Goal: Task Accomplishment & Management: Manage account settings

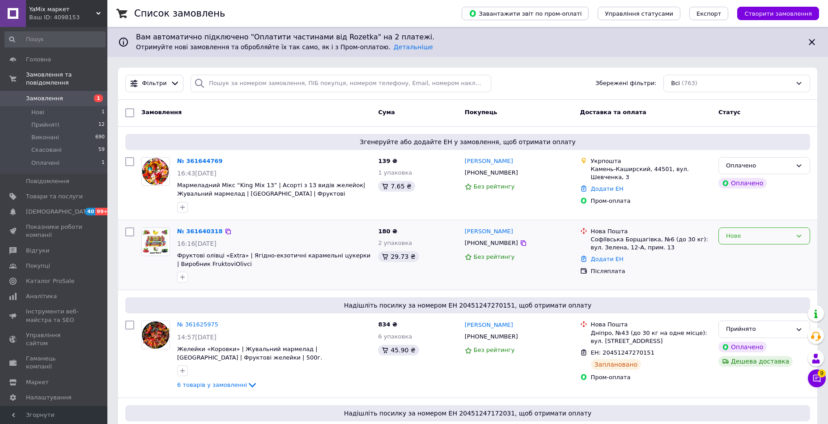
click at [798, 233] on icon at bounding box center [798, 235] width 7 height 7
click at [787, 255] on li "Прийнято" at bounding box center [764, 254] width 91 height 17
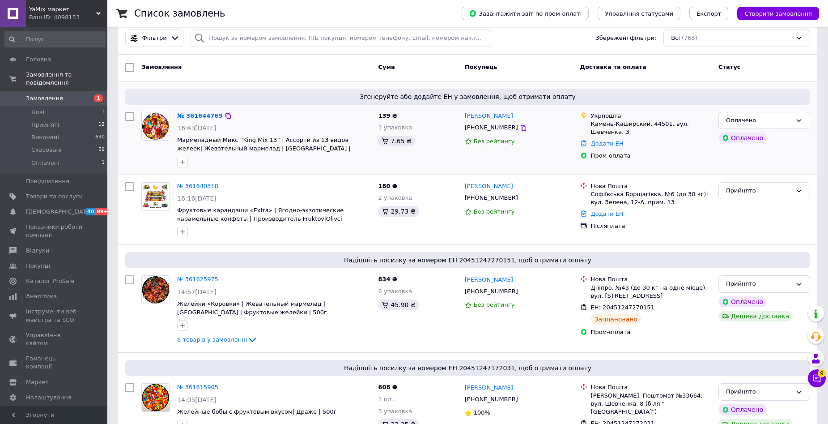
scroll to position [45, 0]
click at [800, 119] on icon at bounding box center [798, 120] width 7 height 7
click at [781, 139] on li "Прийнято" at bounding box center [764, 139] width 91 height 17
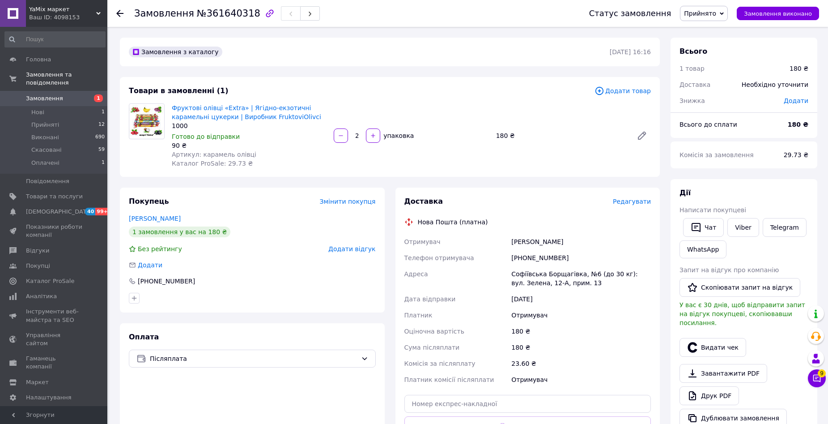
click at [645, 203] on span "Редагувати" at bounding box center [632, 201] width 38 height 7
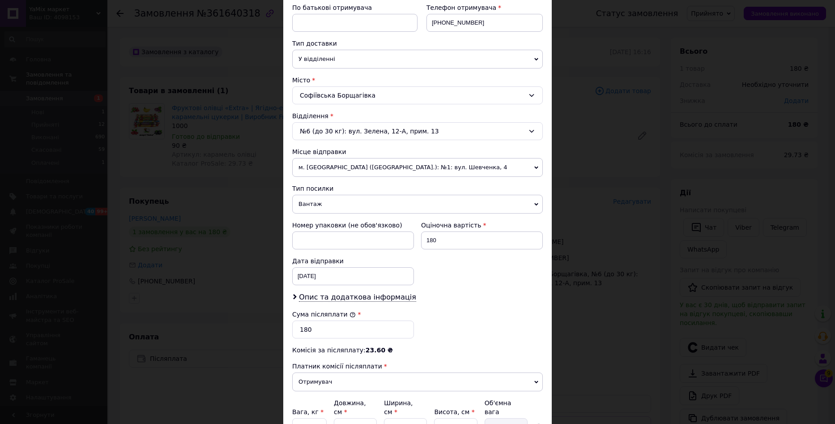
scroll to position [179, 0]
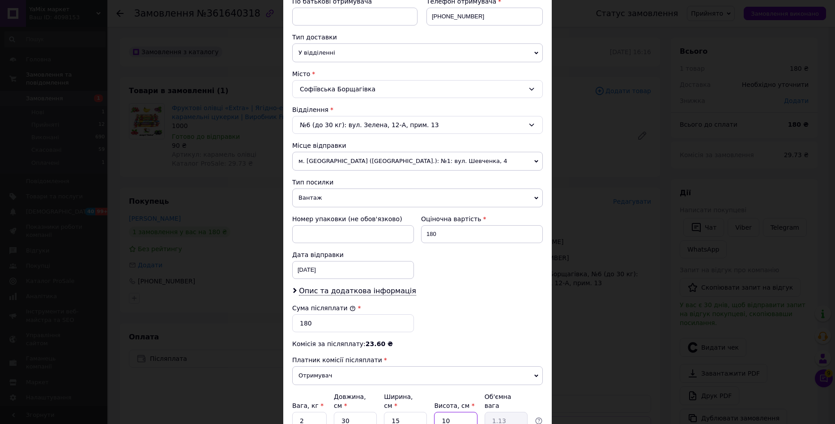
click at [447, 412] on input "10" at bounding box center [455, 420] width 43 height 18
type input "1"
type input "0.11"
type input "13"
type input "1.46"
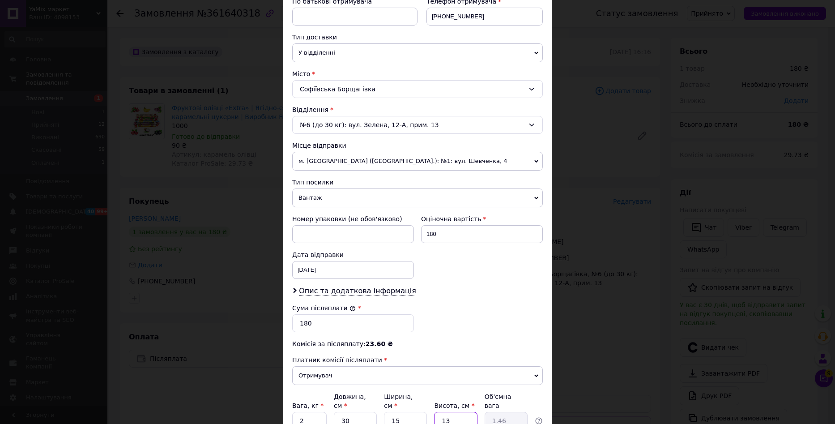
type input "1"
type input "0.11"
type input "16"
type input "1.8"
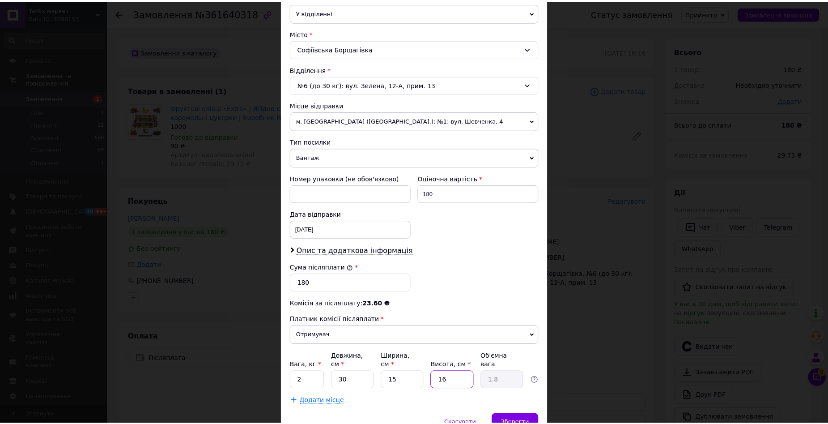
scroll to position [259, 0]
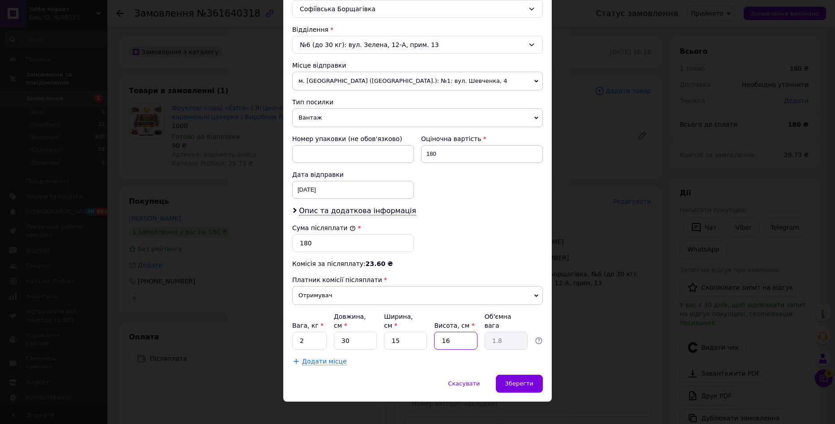
type input "1"
type input "0.11"
type input "17"
type input "1.91"
type input "1"
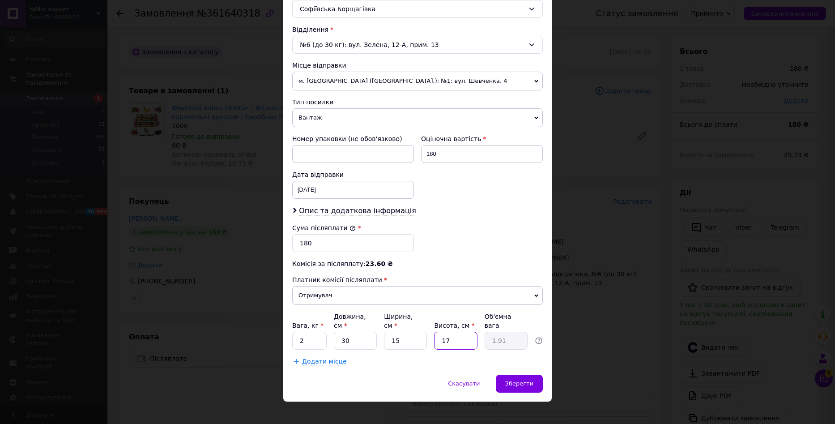
type input "0.11"
type input "18"
type input "2.03"
type input "1"
type input "0.11"
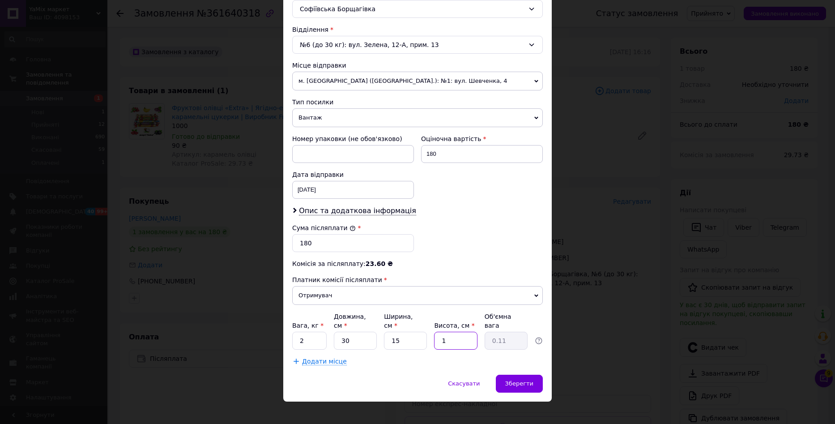
type input "17"
type input "1.91"
type input "17"
click at [524, 380] on span "Зберегти" at bounding box center [519, 383] width 28 height 7
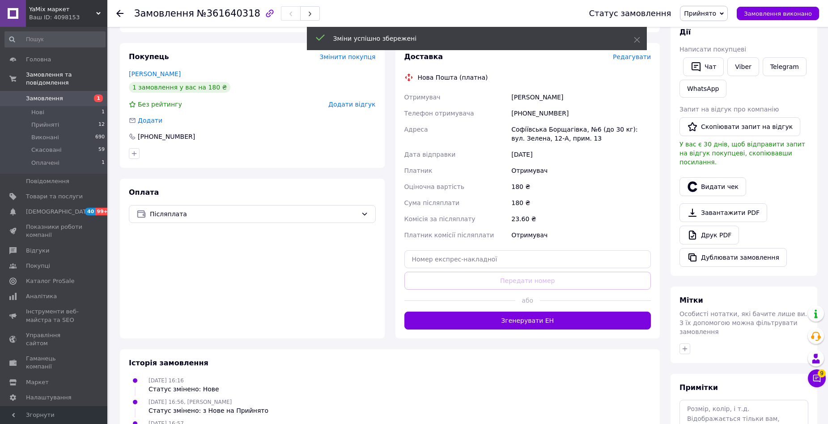
scroll to position [179, 0]
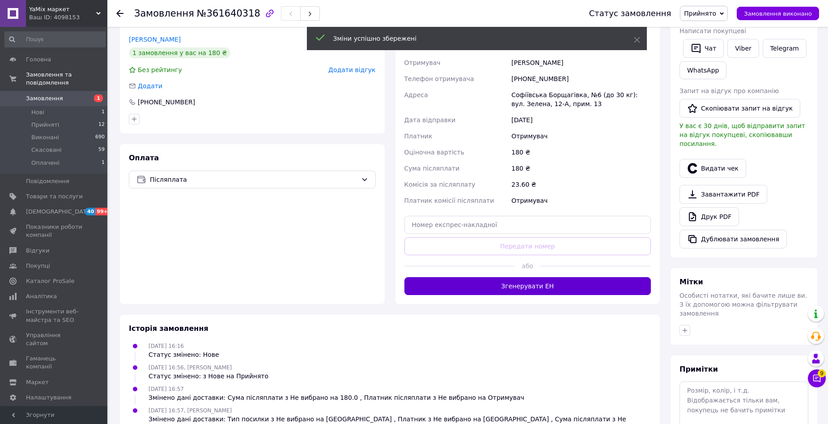
click at [563, 285] on button "Згенерувати ЕН" at bounding box center [527, 286] width 247 height 18
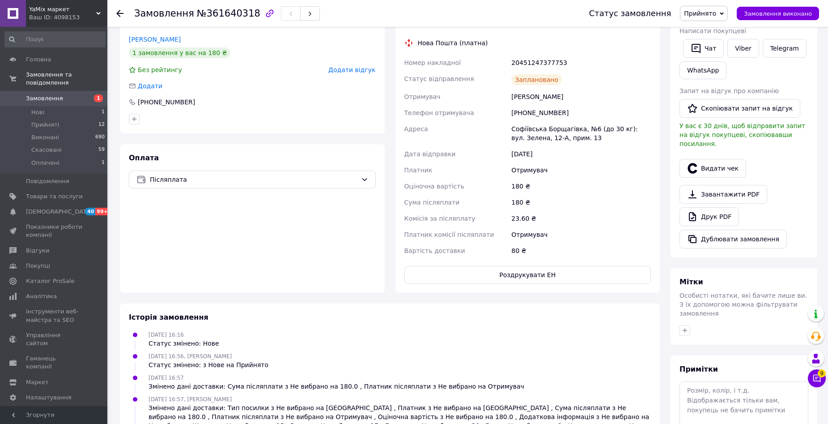
click at [725, 208] on link "Друк PDF" at bounding box center [708, 216] width 59 height 19
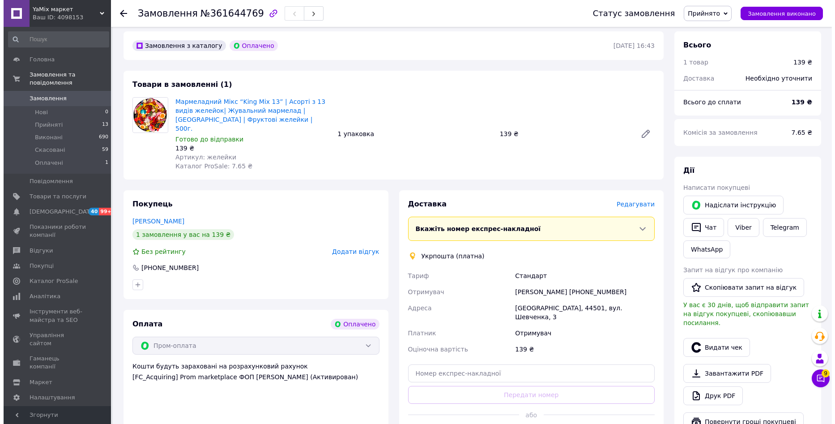
scroll to position [268, 0]
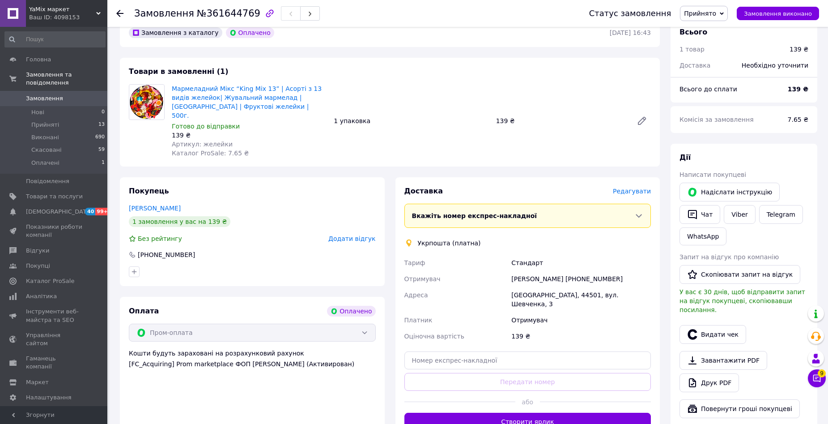
click at [643, 187] on span "Редагувати" at bounding box center [632, 190] width 38 height 7
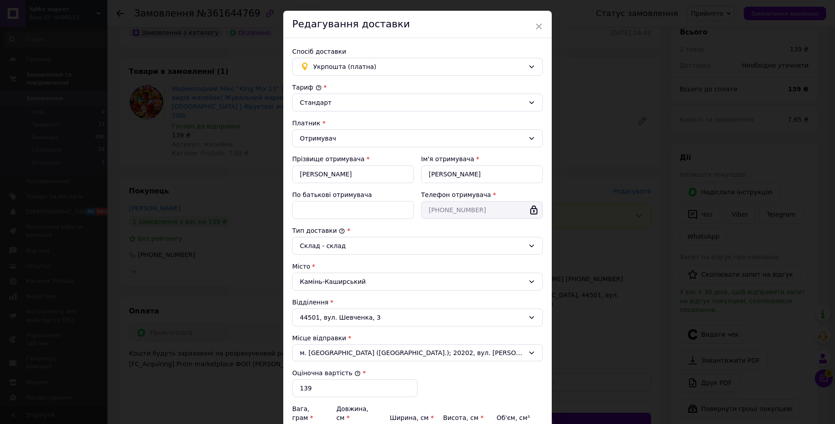
scroll to position [0, 0]
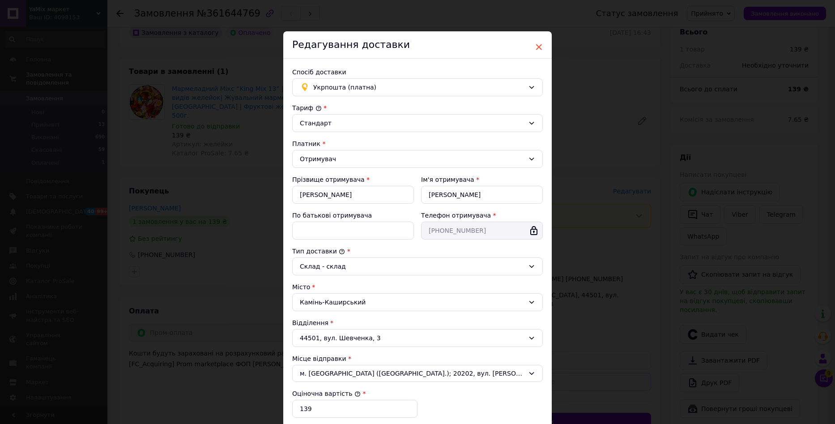
click at [536, 46] on span "×" at bounding box center [538, 46] width 8 height 15
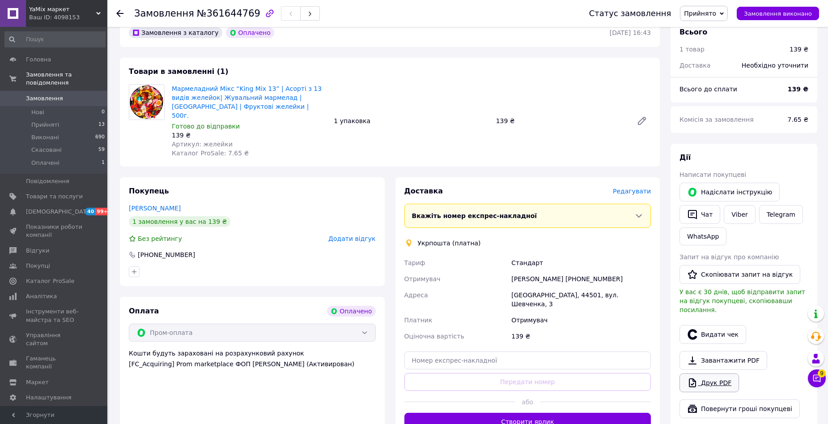
click at [715, 373] on link "Друк PDF" at bounding box center [708, 382] width 59 height 19
click at [631, 187] on span "Редагувати" at bounding box center [632, 190] width 38 height 7
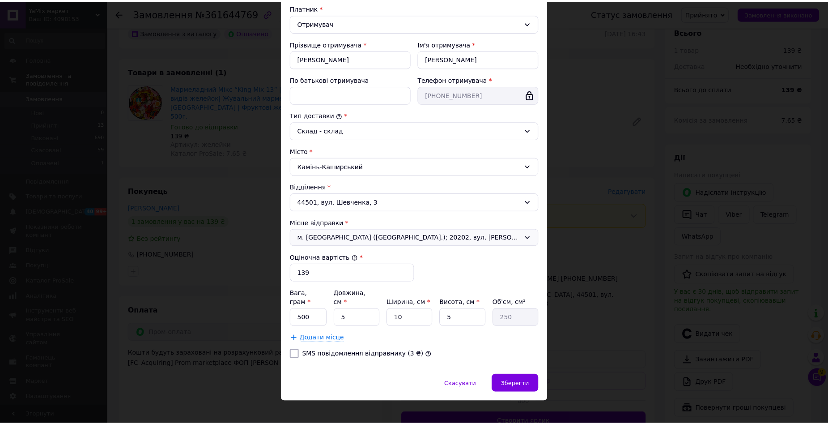
scroll to position [136, 0]
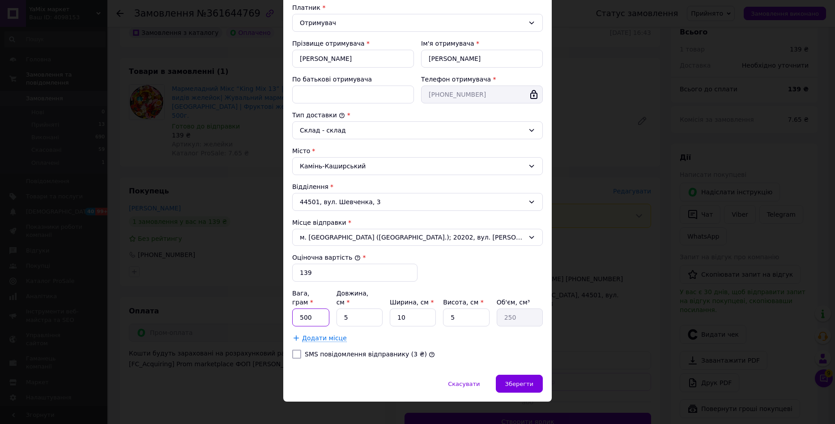
click at [317, 312] on input "500" at bounding box center [310, 317] width 37 height 18
type input "575"
click at [356, 308] on input "5" at bounding box center [359, 317] width 46 height 18
type input "2"
type input "100"
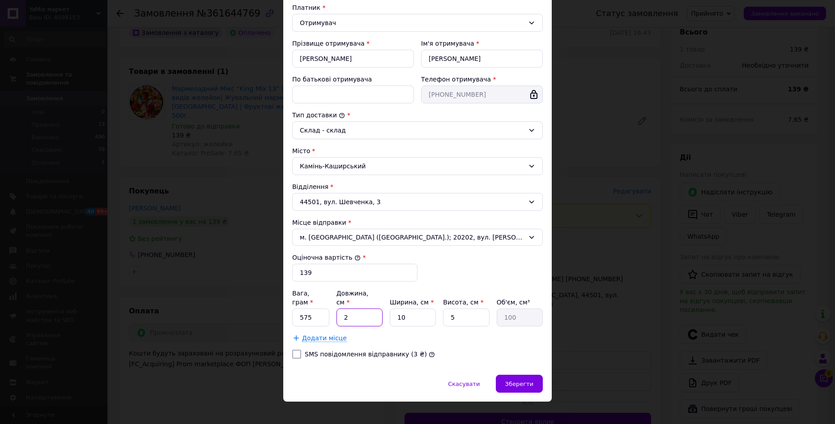
type input "20"
type input "1000"
type input "20"
click at [417, 309] on input "10" at bounding box center [413, 317] width 46 height 18
type input "1"
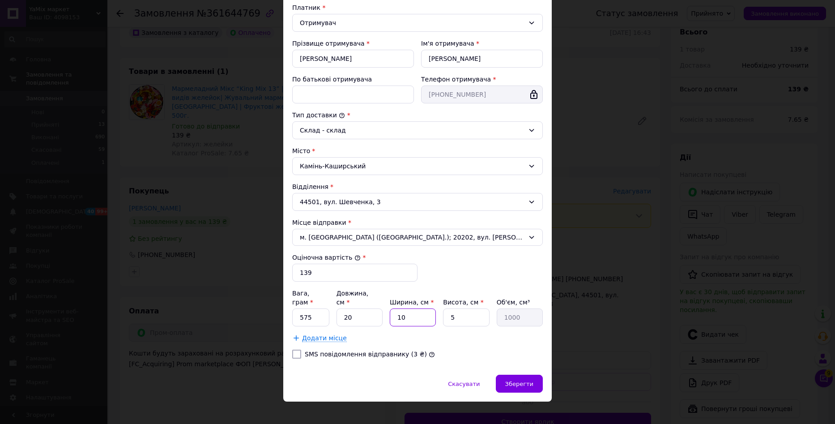
type input "100"
type input "12"
type input "1200"
type input "12"
click at [475, 309] on input "5" at bounding box center [466, 317] width 46 height 18
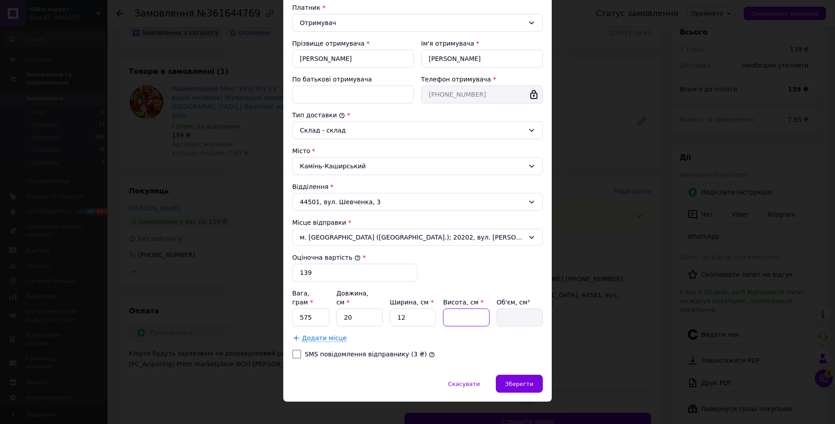
type input "7"
type input "1680"
type input "7"
click at [525, 380] on span "Зберегти" at bounding box center [519, 383] width 28 height 7
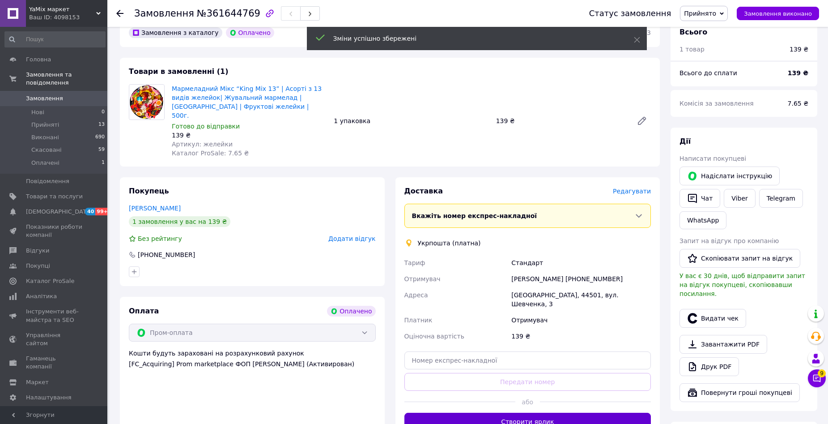
click at [547, 412] on button "Створити ярлик" at bounding box center [527, 421] width 247 height 18
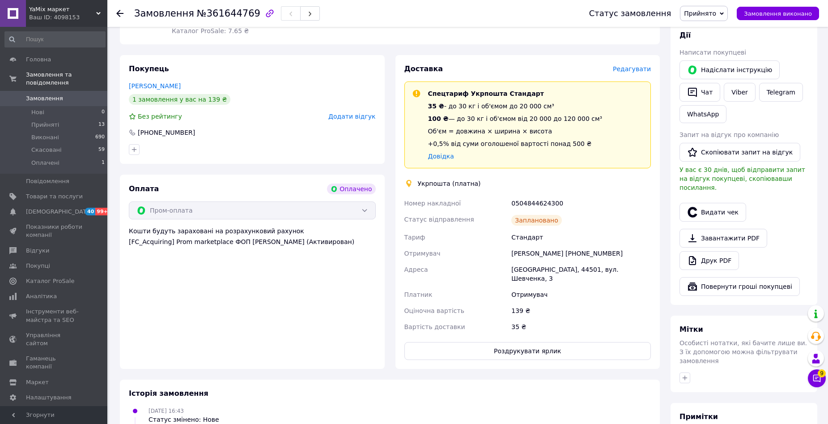
scroll to position [447, 0]
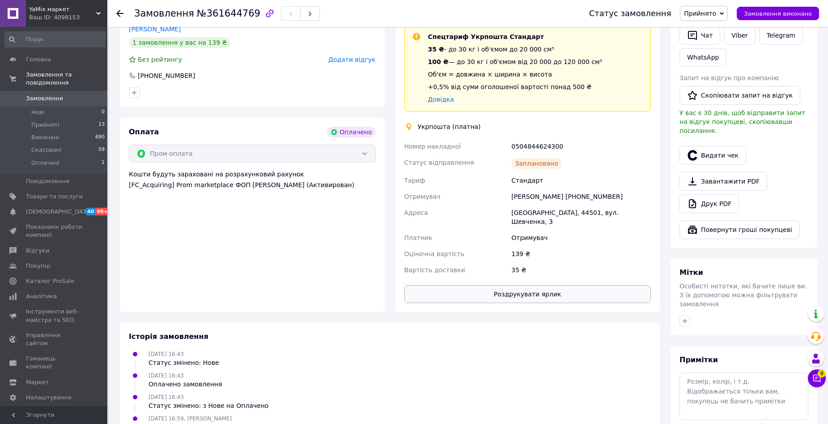
click at [537, 285] on button "Роздрукувати ярлик" at bounding box center [527, 294] width 247 height 18
